Goal: Check status: Check status

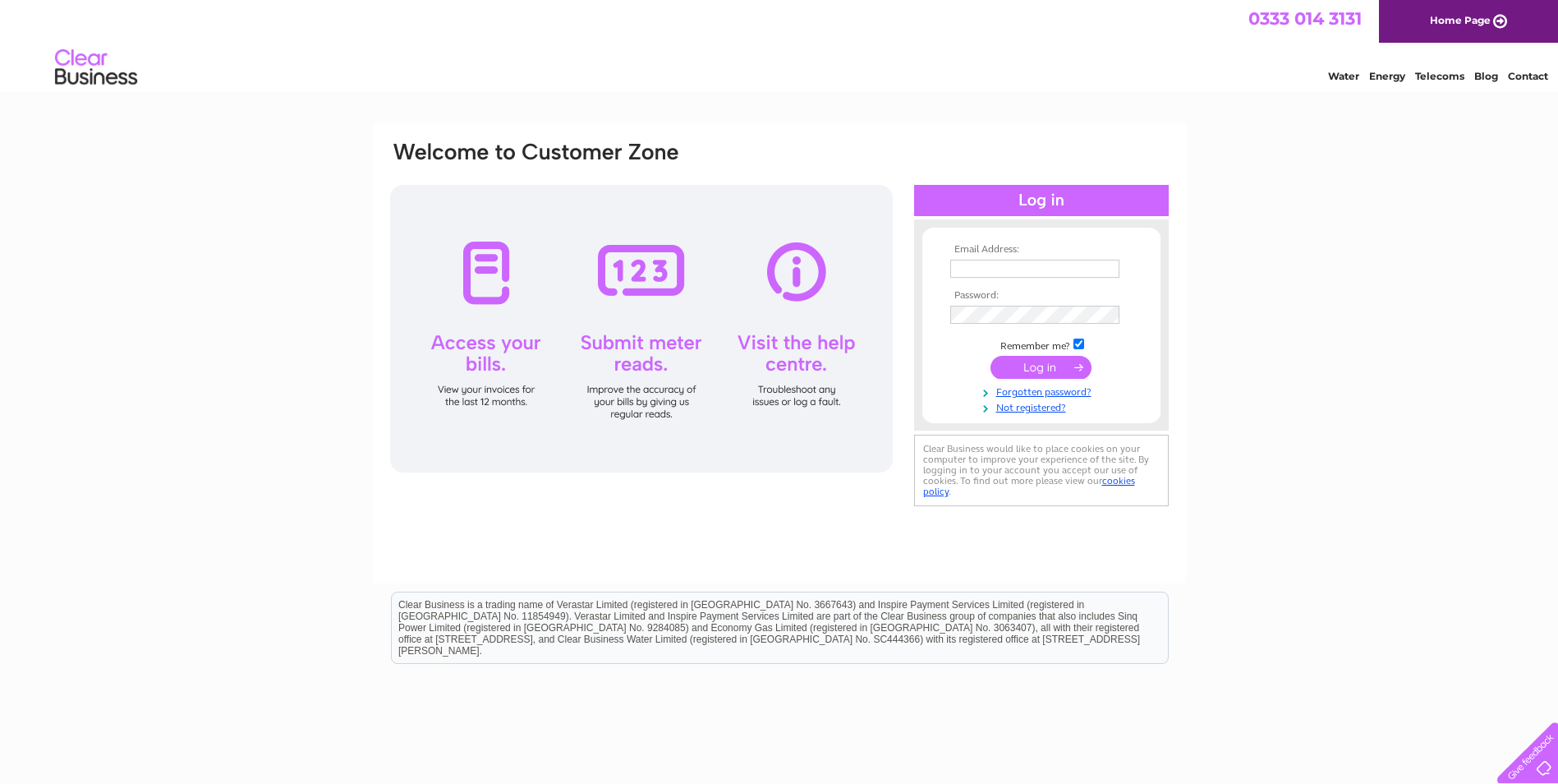
type input "[EMAIL_ADDRESS][DOMAIN_NAME]"
click at [1037, 375] on input "submit" at bounding box center [1041, 367] width 101 height 23
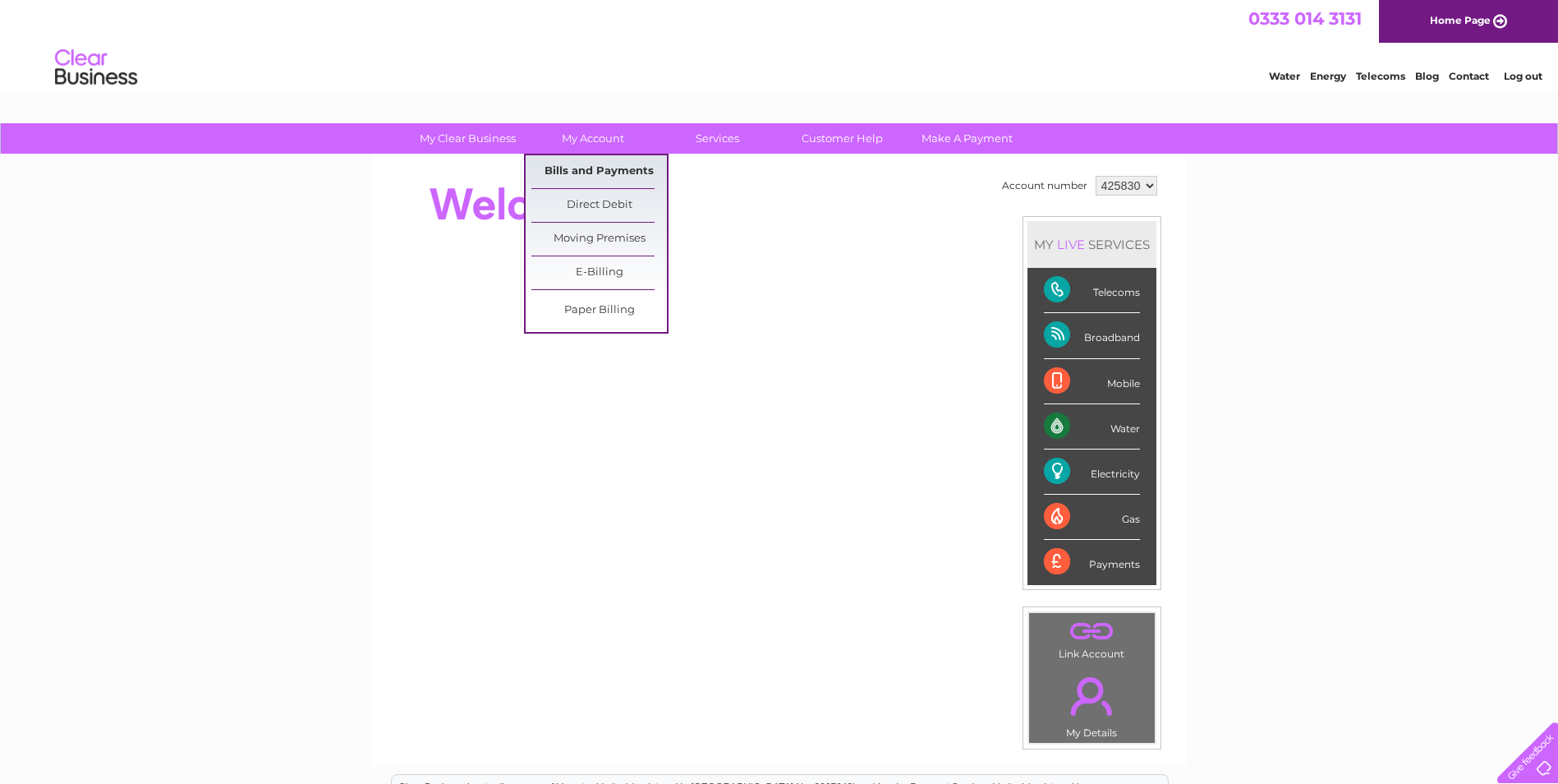
click at [578, 163] on link "Bills and Payments" at bounding box center [598, 172] width 135 height 33
click at [588, 166] on link "Bills and Payments" at bounding box center [598, 172] width 135 height 33
